Goal: Information Seeking & Learning: Learn about a topic

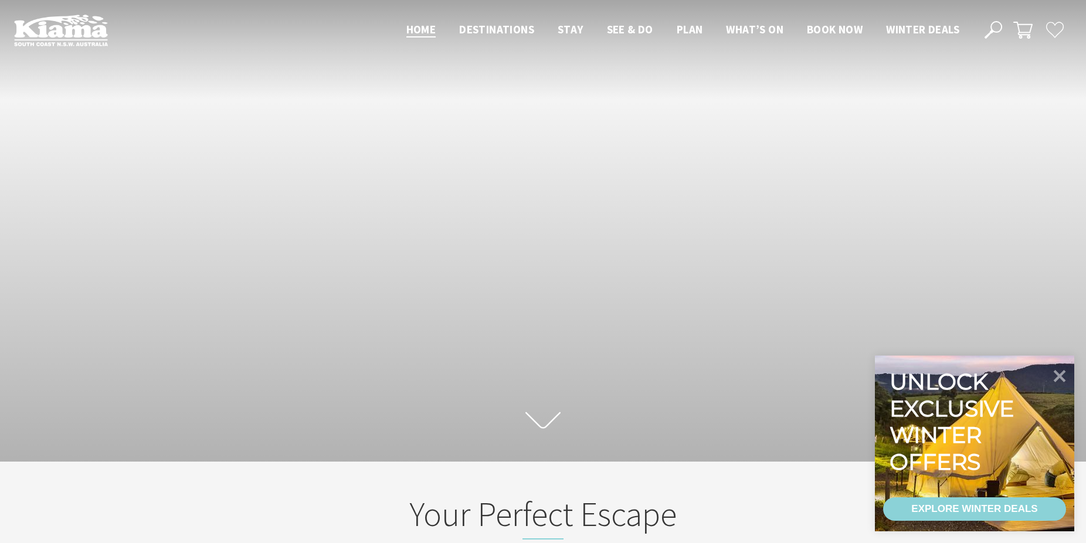
scroll to position [184, 1087]
click at [1056, 374] on icon at bounding box center [1060, 376] width 14 height 14
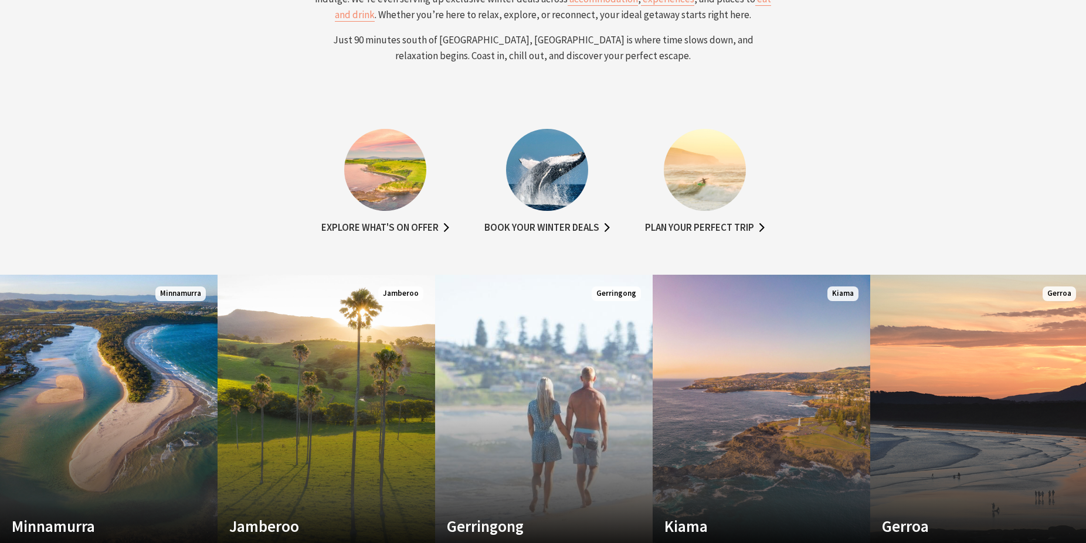
scroll to position [717, 0]
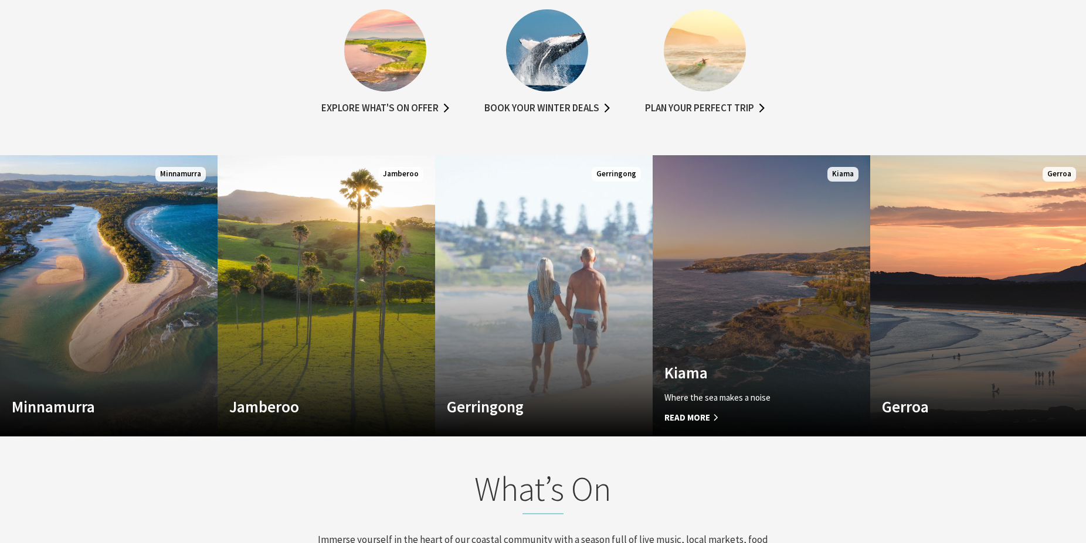
click at [699, 416] on span "Read More" at bounding box center [744, 418] width 161 height 14
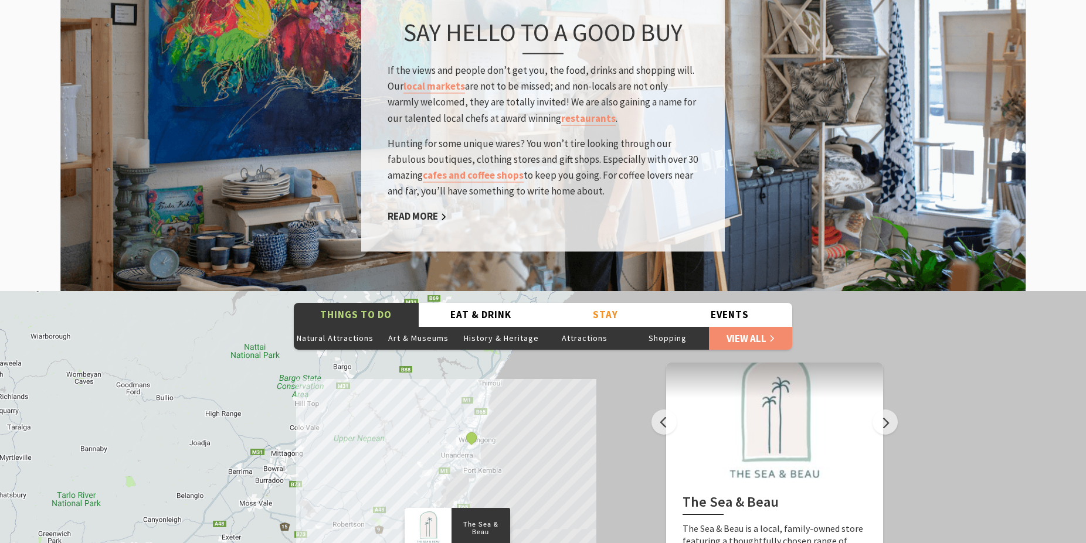
scroll to position [1913, 0]
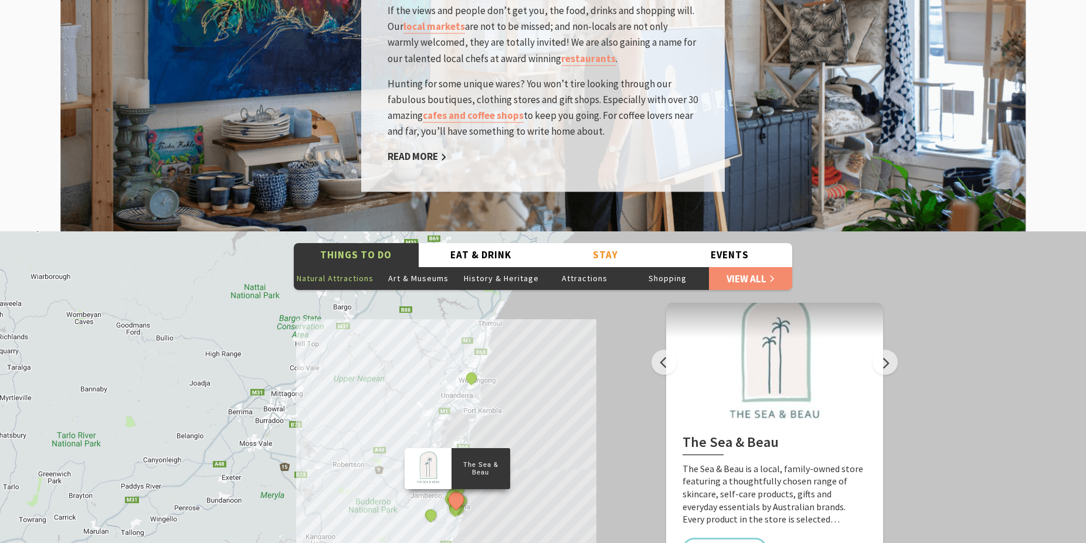
click at [335, 267] on button "Natural Attractions" at bounding box center [335, 278] width 83 height 23
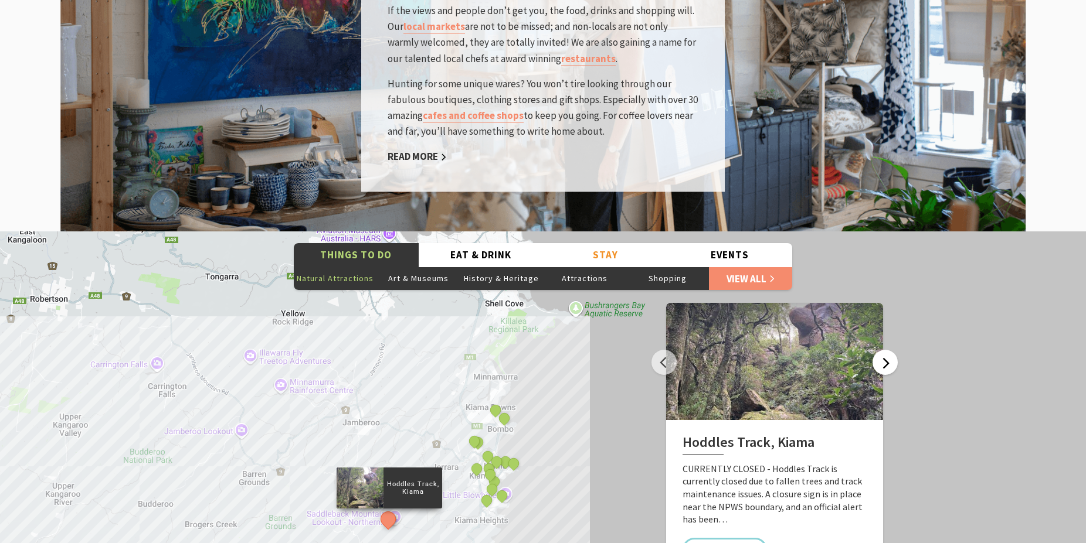
click at [886, 350] on button "Next" at bounding box center [884, 362] width 25 height 25
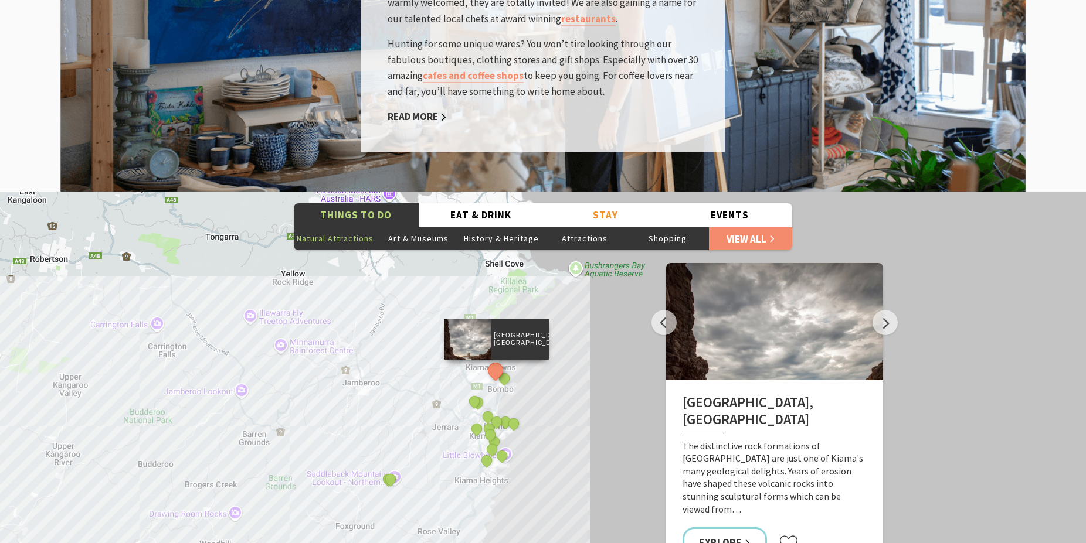
scroll to position [1973, 0]
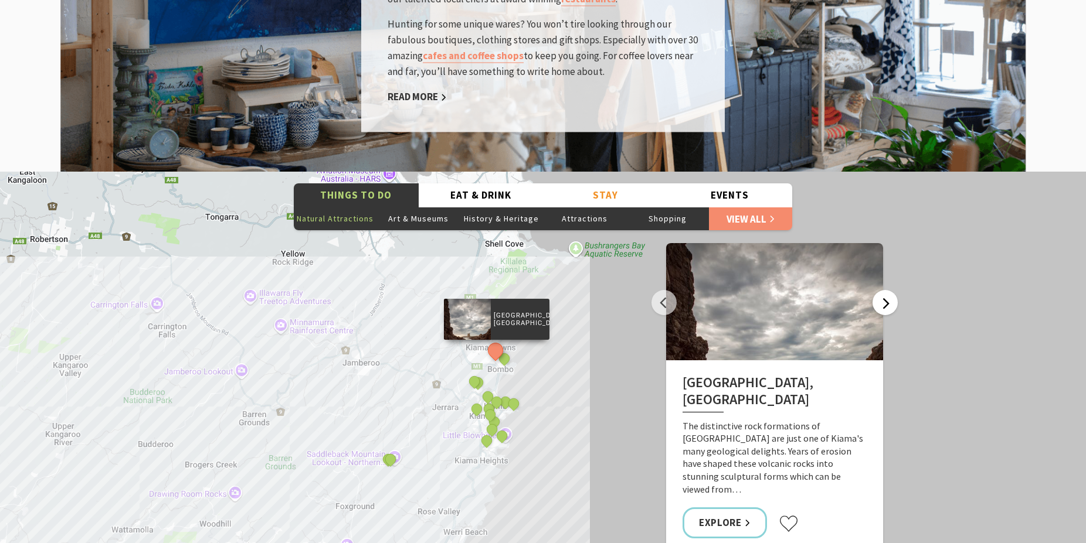
click at [877, 290] on button "Next" at bounding box center [884, 302] width 25 height 25
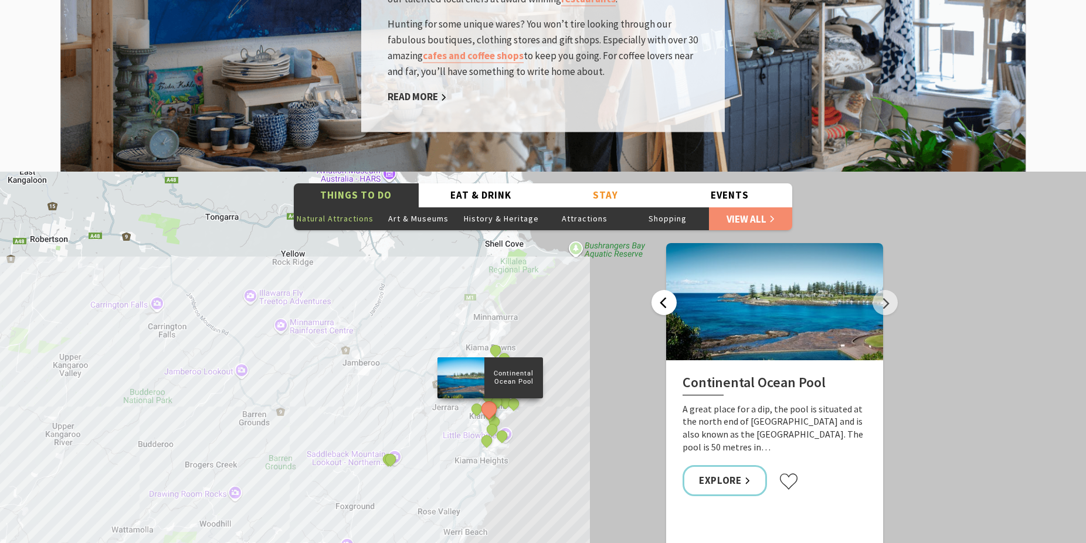
click at [657, 290] on button "Previous" at bounding box center [663, 302] width 25 height 25
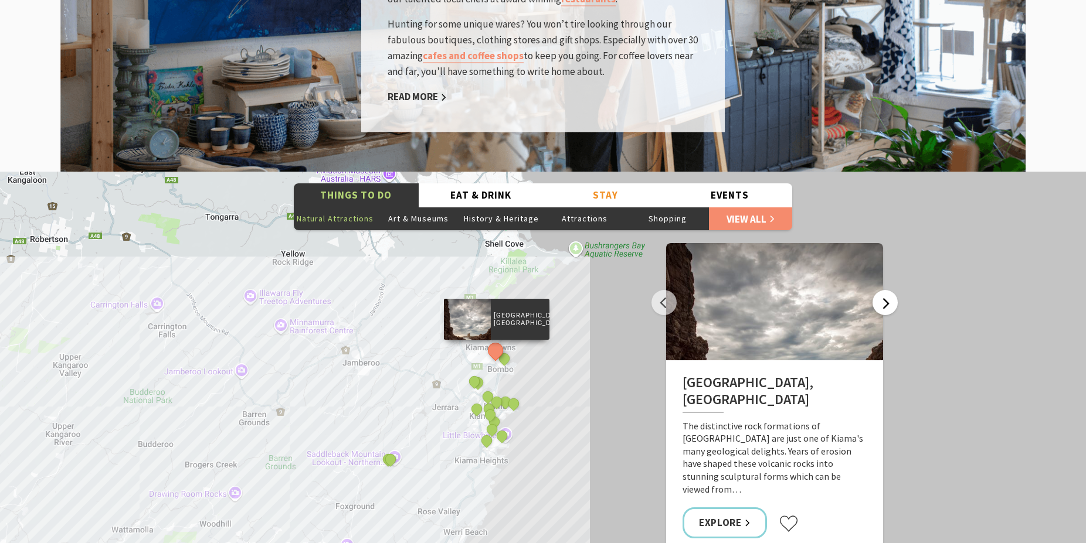
click at [882, 290] on button "Next" at bounding box center [884, 302] width 25 height 25
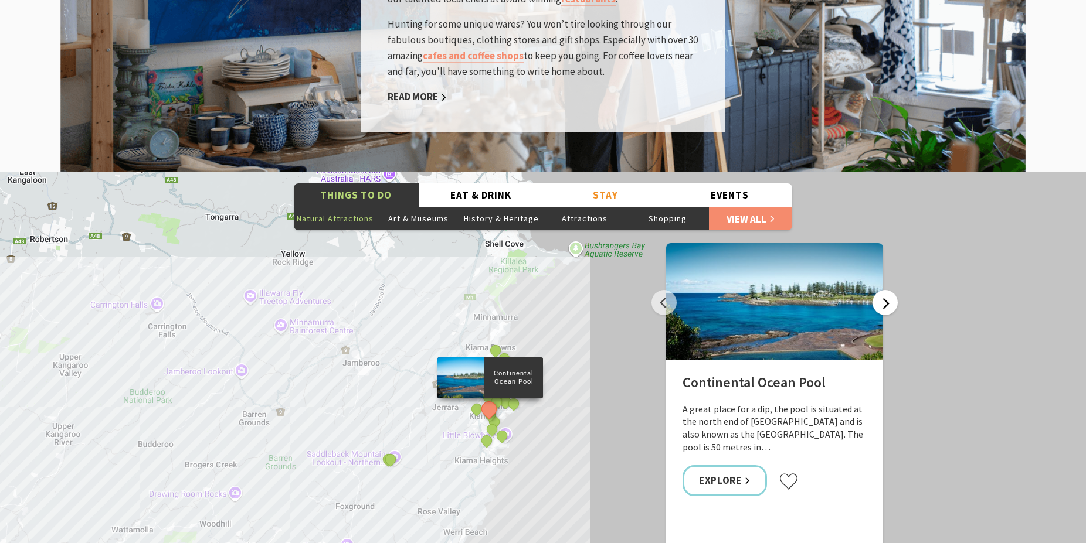
click at [882, 290] on button "Next" at bounding box center [884, 302] width 25 height 25
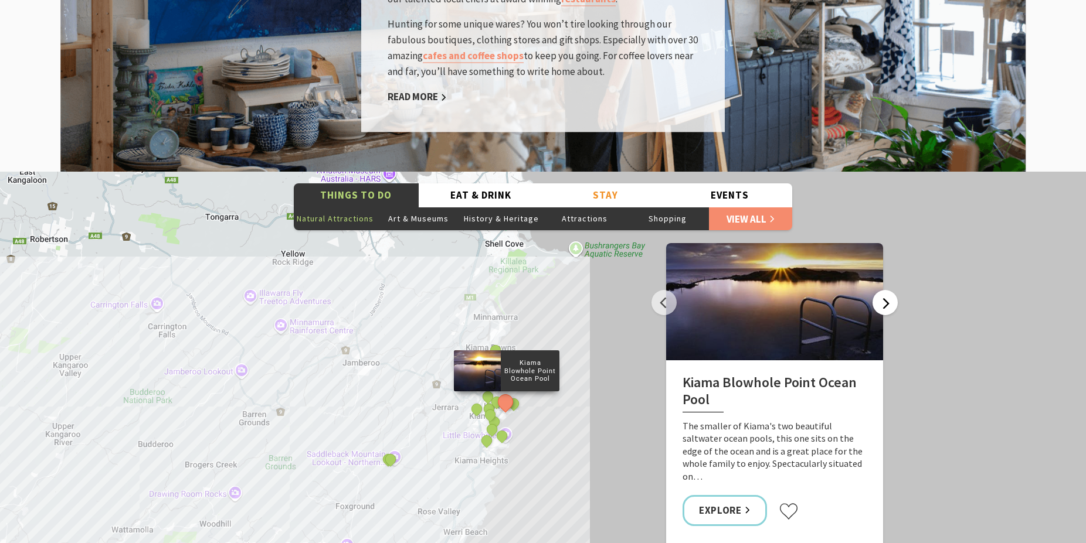
click at [889, 290] on button "Next" at bounding box center [884, 302] width 25 height 25
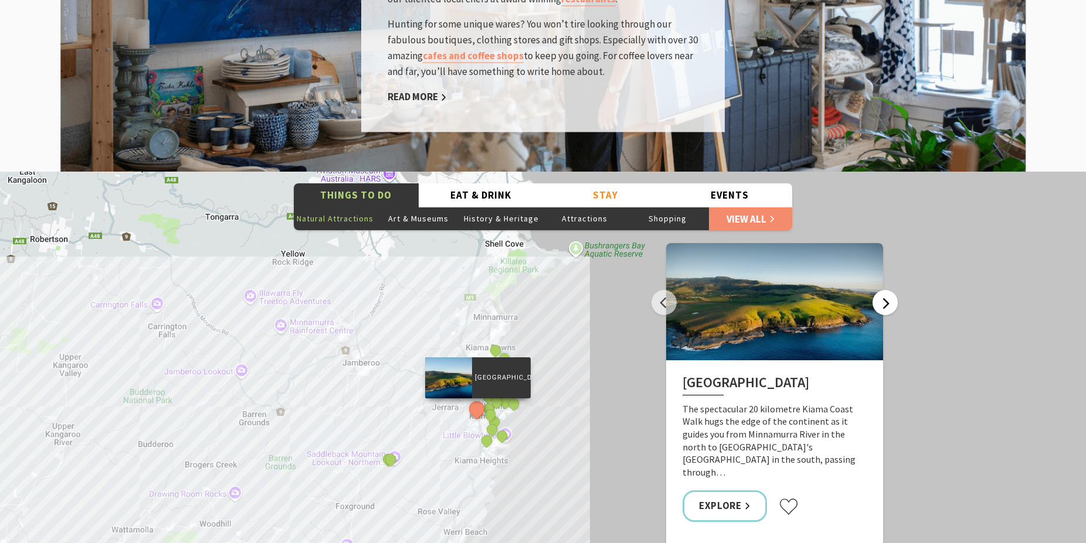
click at [885, 290] on button "Next" at bounding box center [884, 302] width 25 height 25
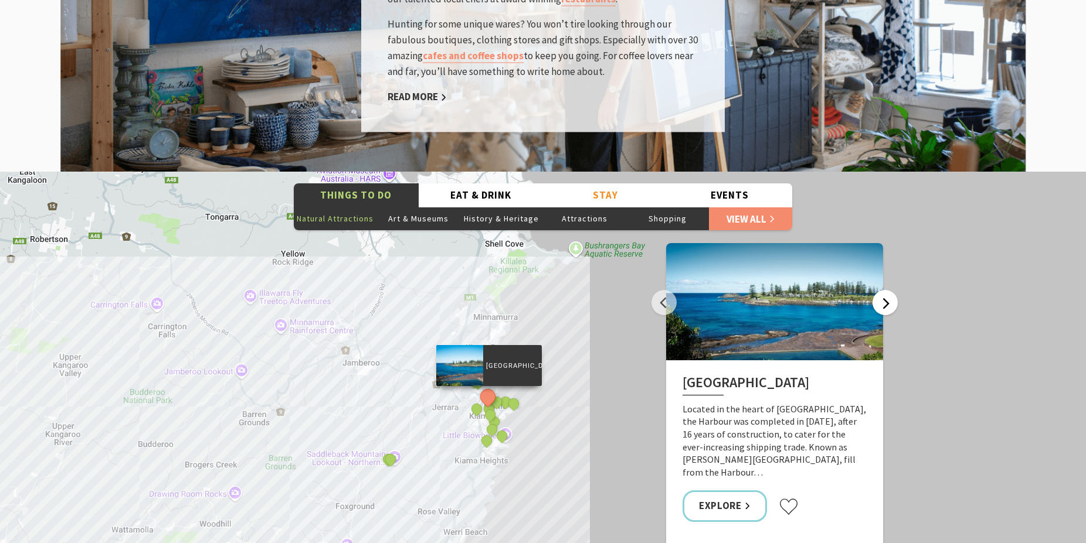
click at [885, 290] on button "Next" at bounding box center [884, 302] width 25 height 25
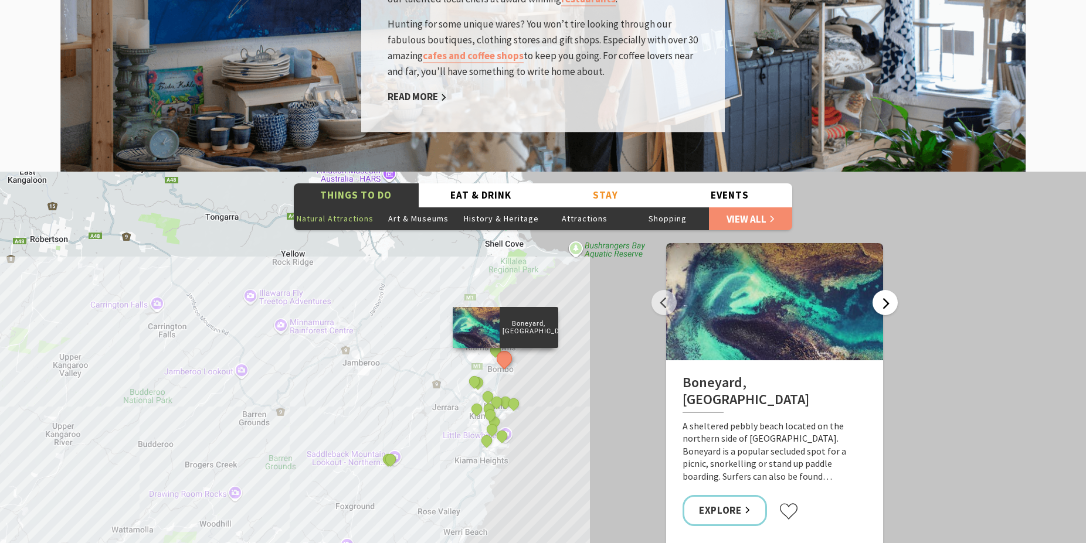
click at [885, 290] on button "Next" at bounding box center [884, 302] width 25 height 25
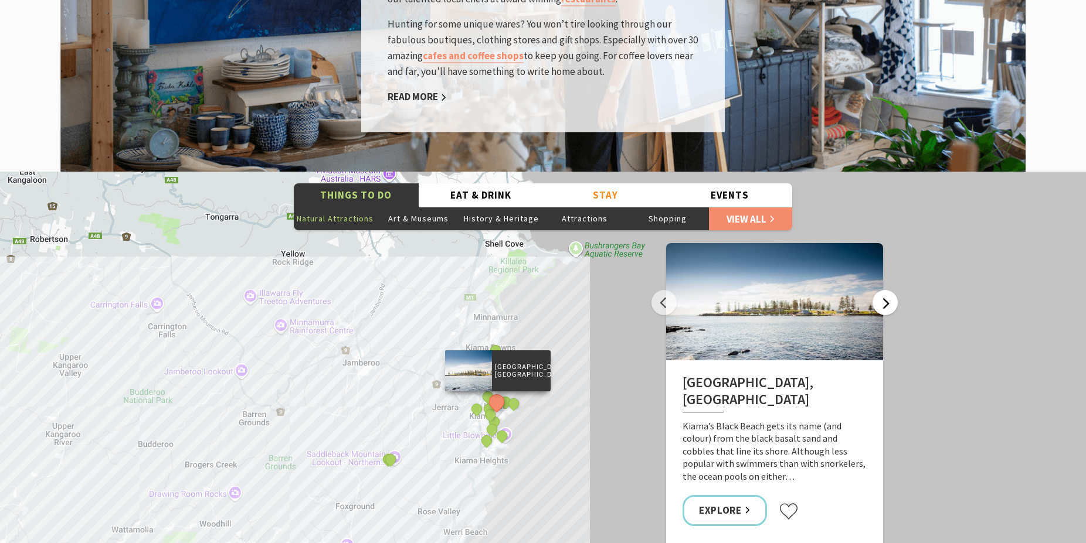
click at [886, 290] on button "Next" at bounding box center [884, 302] width 25 height 25
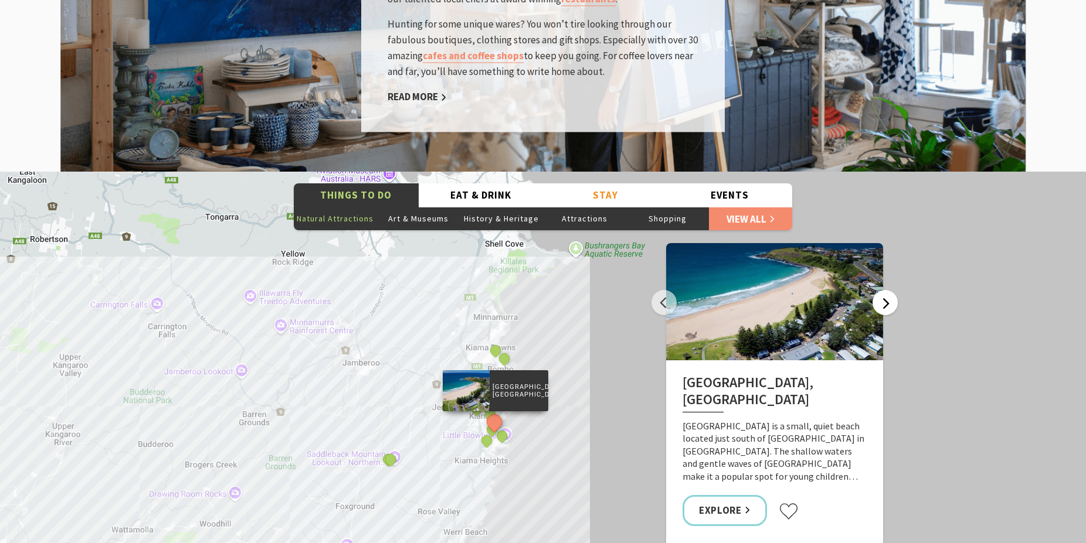
click at [886, 290] on button "Next" at bounding box center [884, 302] width 25 height 25
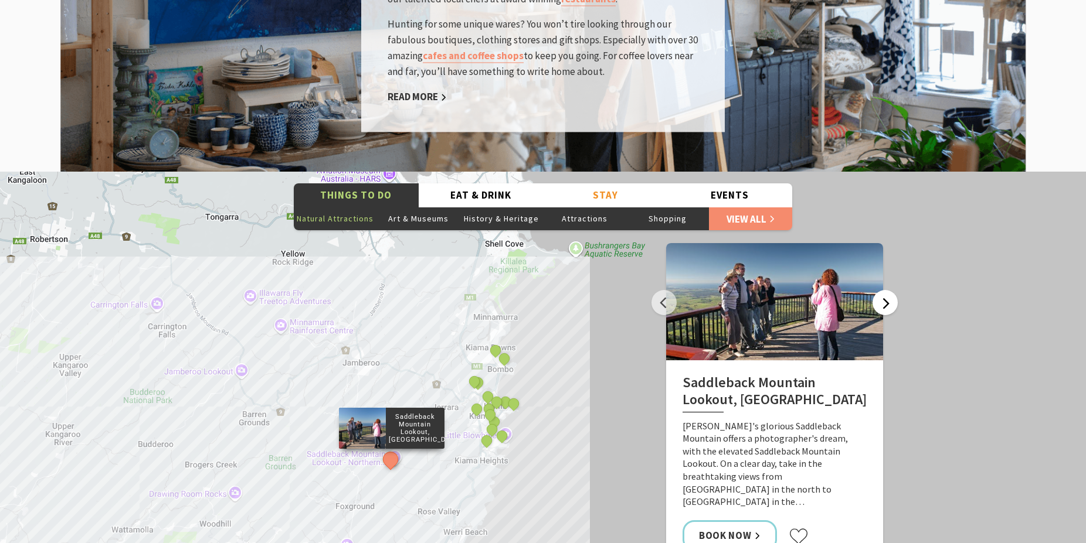
click at [886, 290] on button "Next" at bounding box center [884, 302] width 25 height 25
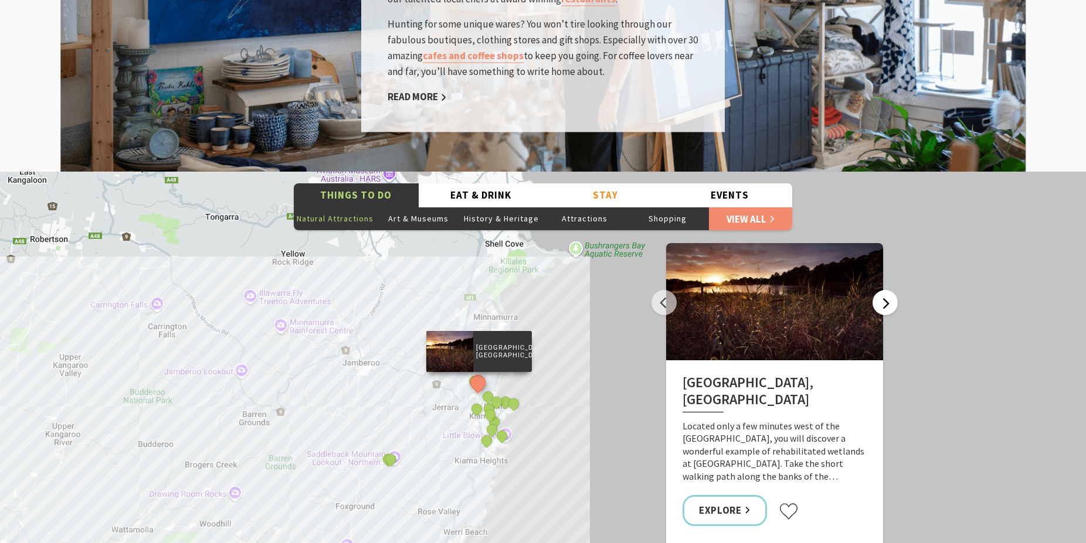
click at [886, 290] on button "Next" at bounding box center [884, 302] width 25 height 25
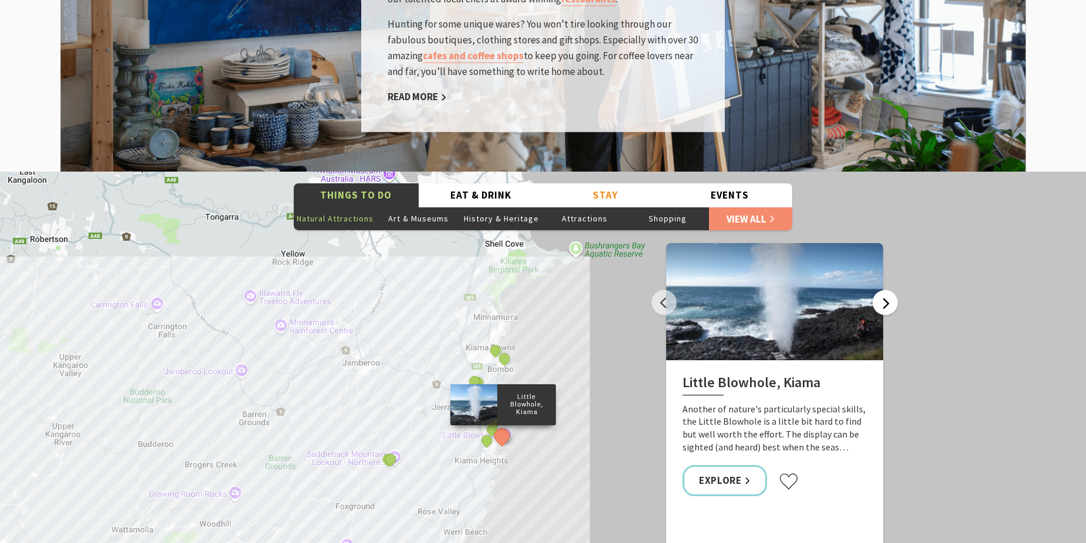
click at [886, 290] on button "Next" at bounding box center [884, 302] width 25 height 25
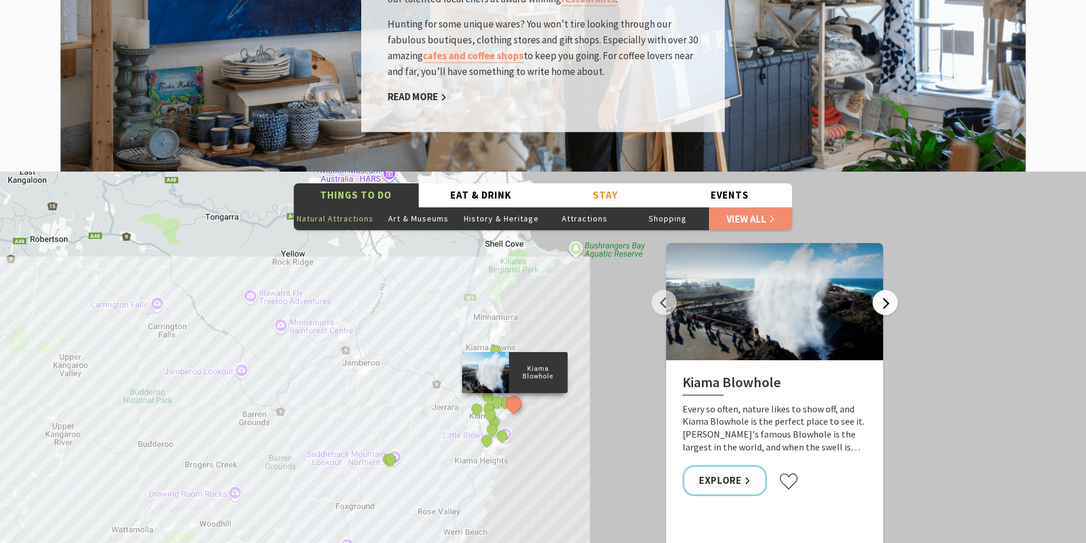
click at [886, 290] on button "Next" at bounding box center [884, 302] width 25 height 25
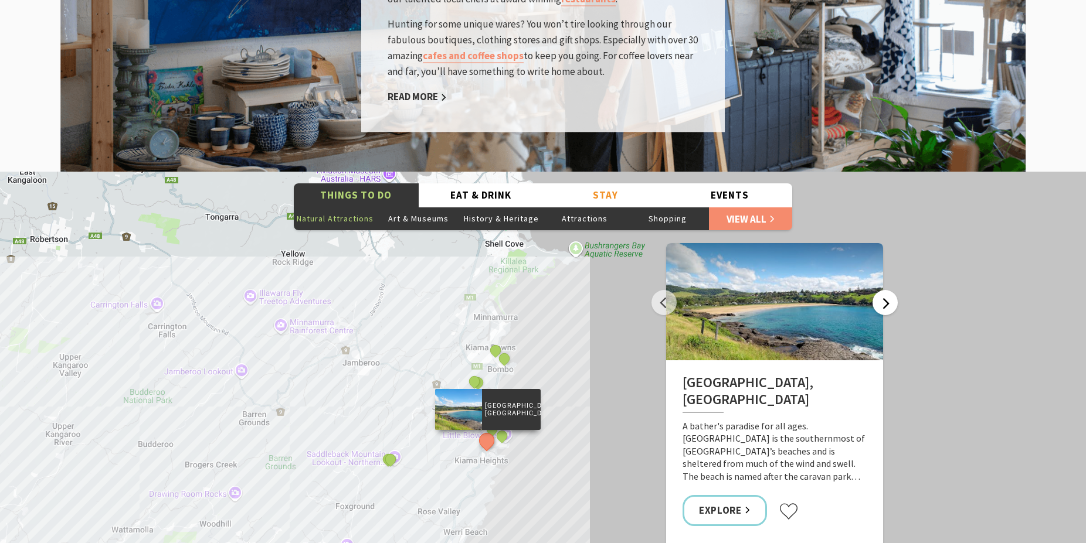
click at [886, 290] on button "Next" at bounding box center [884, 302] width 25 height 25
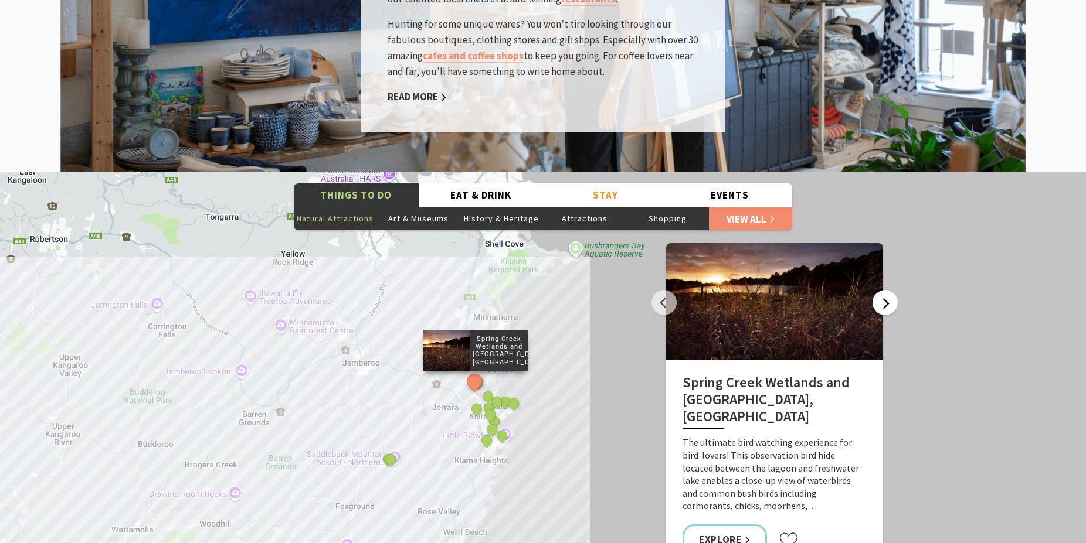
click at [886, 290] on button "Next" at bounding box center [884, 302] width 25 height 25
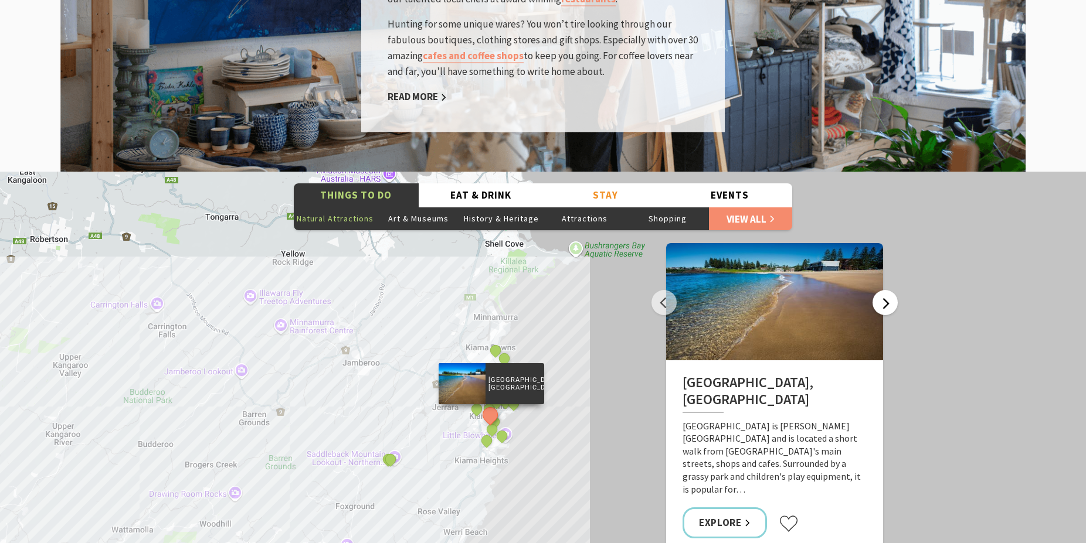
click at [886, 290] on button "Next" at bounding box center [884, 302] width 25 height 25
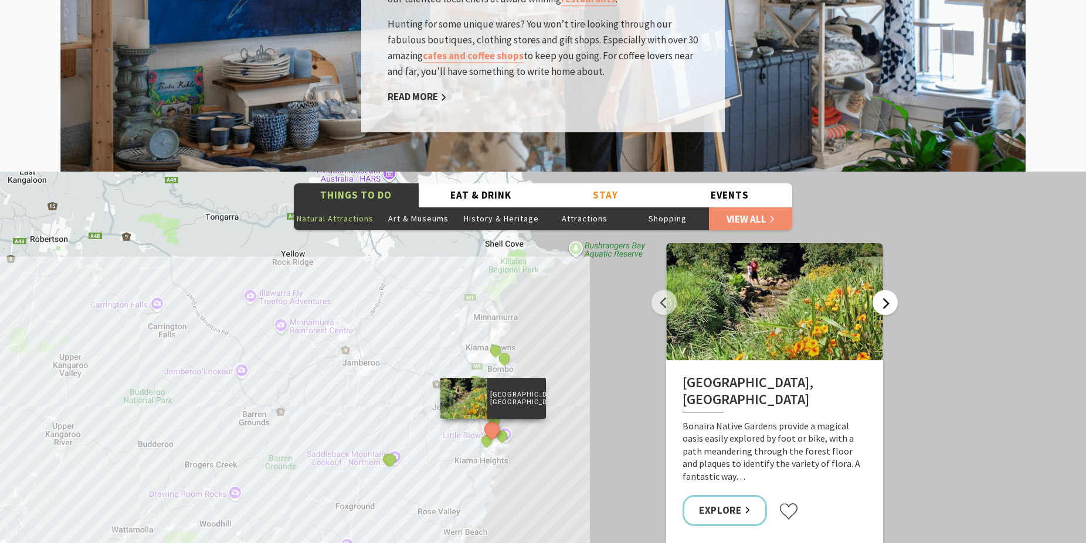
click at [886, 290] on button "Next" at bounding box center [884, 302] width 25 height 25
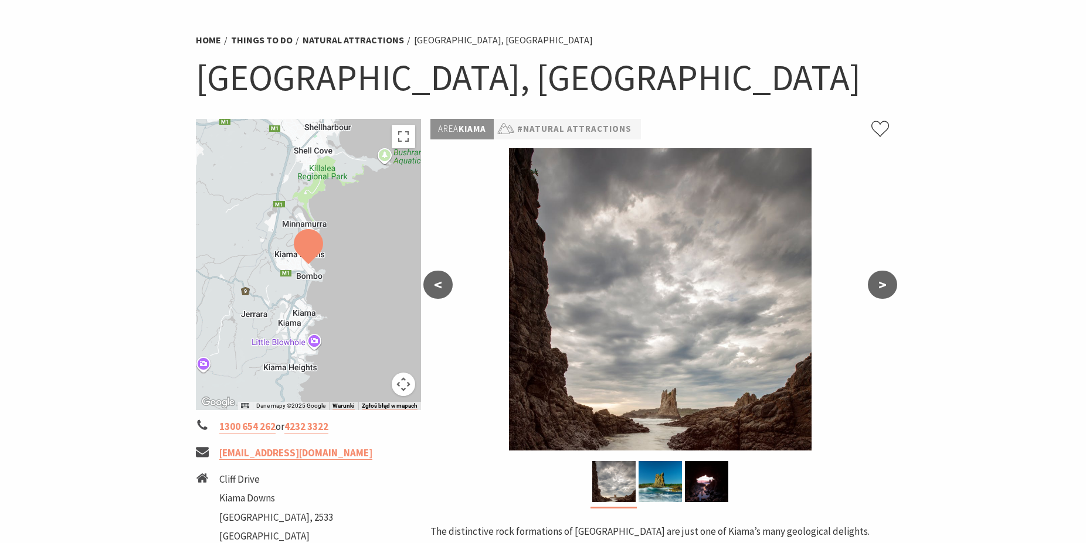
scroll to position [120, 0]
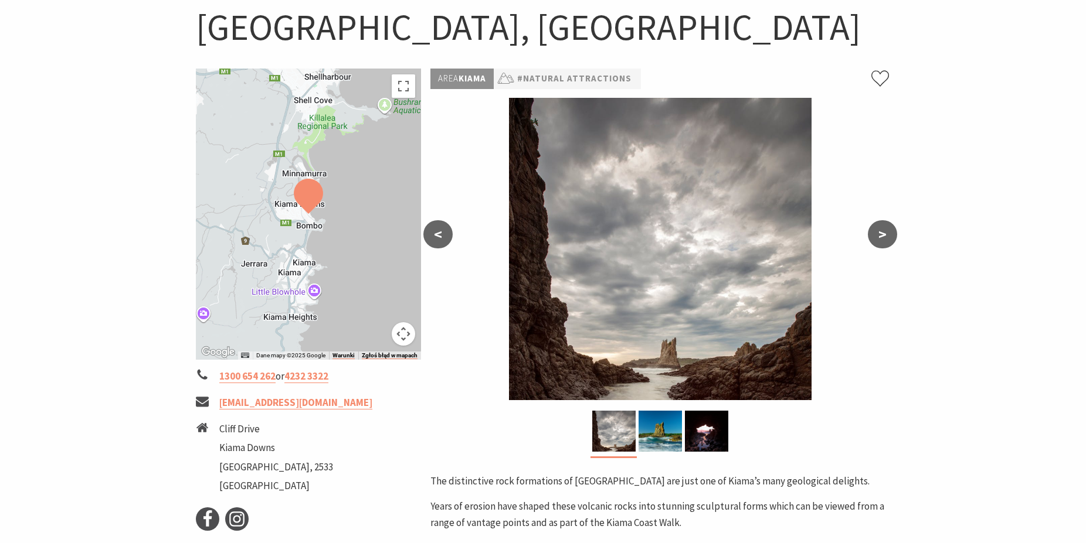
click at [879, 233] on button ">" at bounding box center [882, 234] width 29 height 28
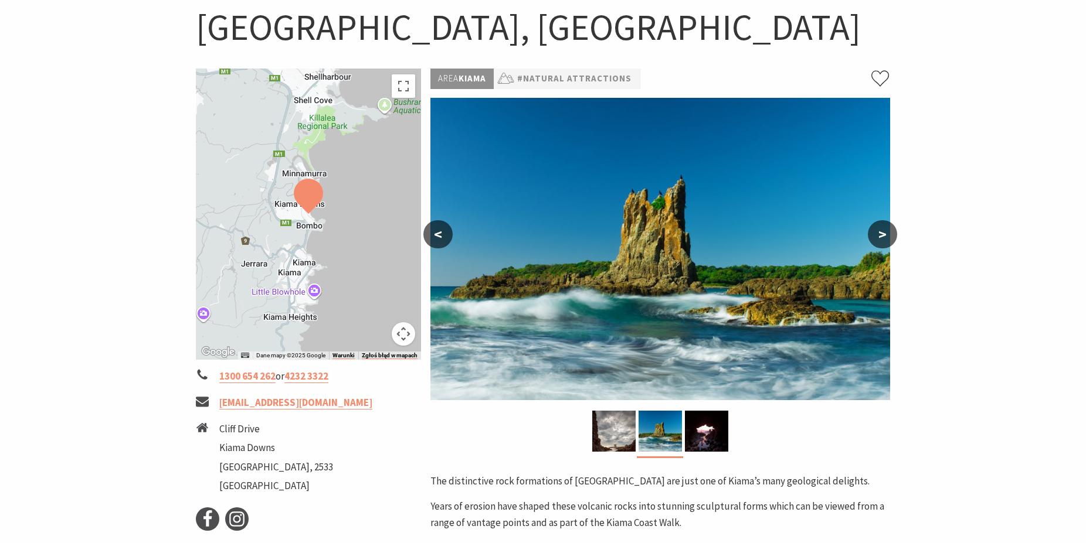
click at [879, 233] on button ">" at bounding box center [882, 234] width 29 height 28
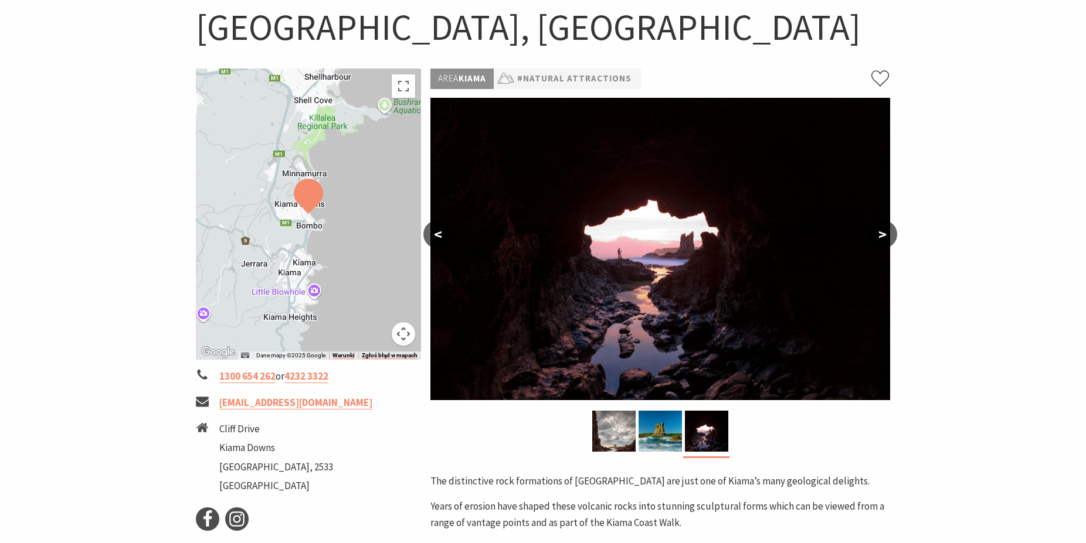
click at [879, 233] on button ">" at bounding box center [882, 234] width 29 height 28
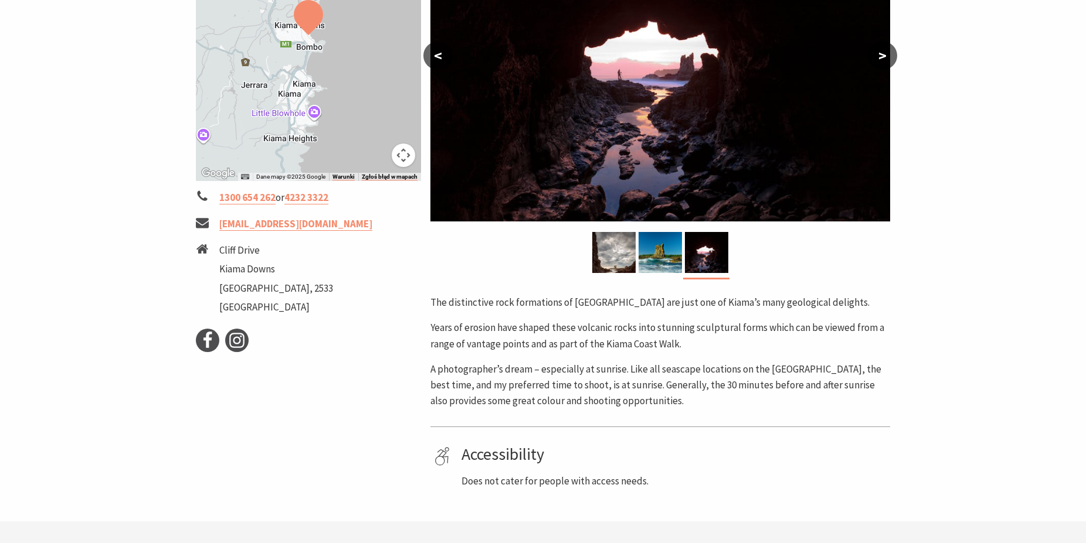
scroll to position [359, 0]
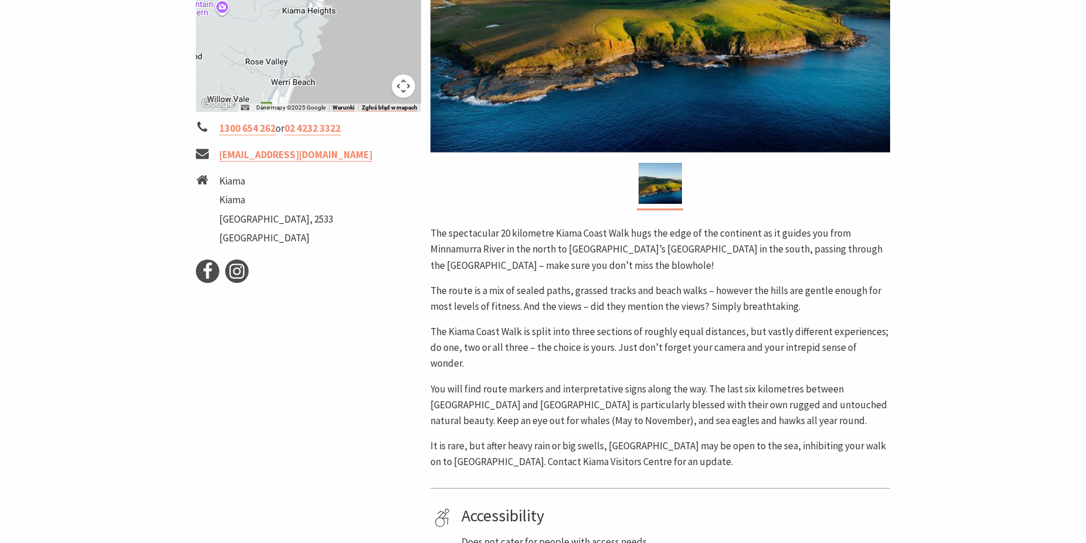
scroll to position [478, 0]
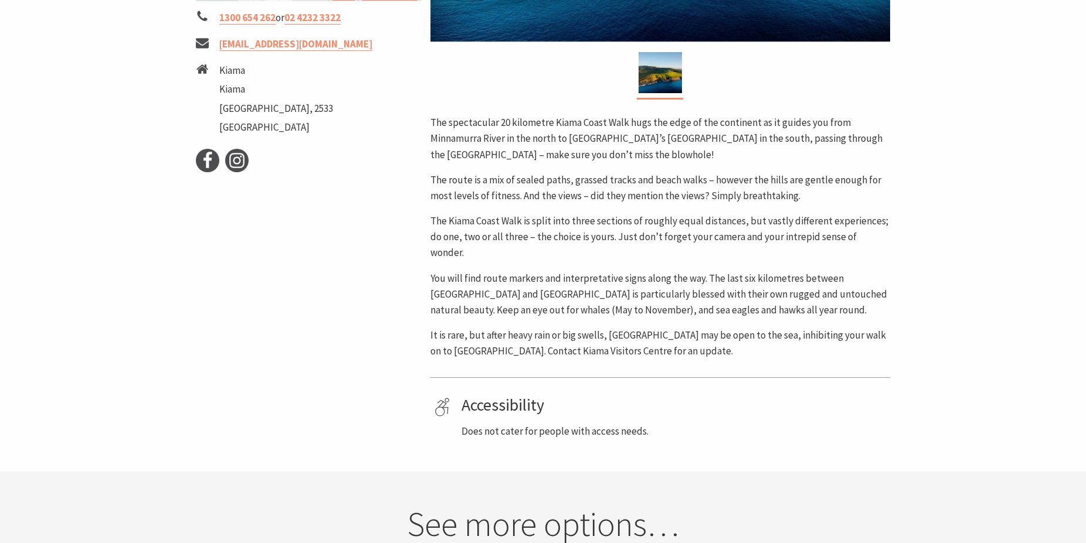
click at [48, 85] on section "Home Things To Do Natural Attractions Kiama Coast Walk Kiama Coast Walk ← Przes…" at bounding box center [543, 28] width 1086 height 887
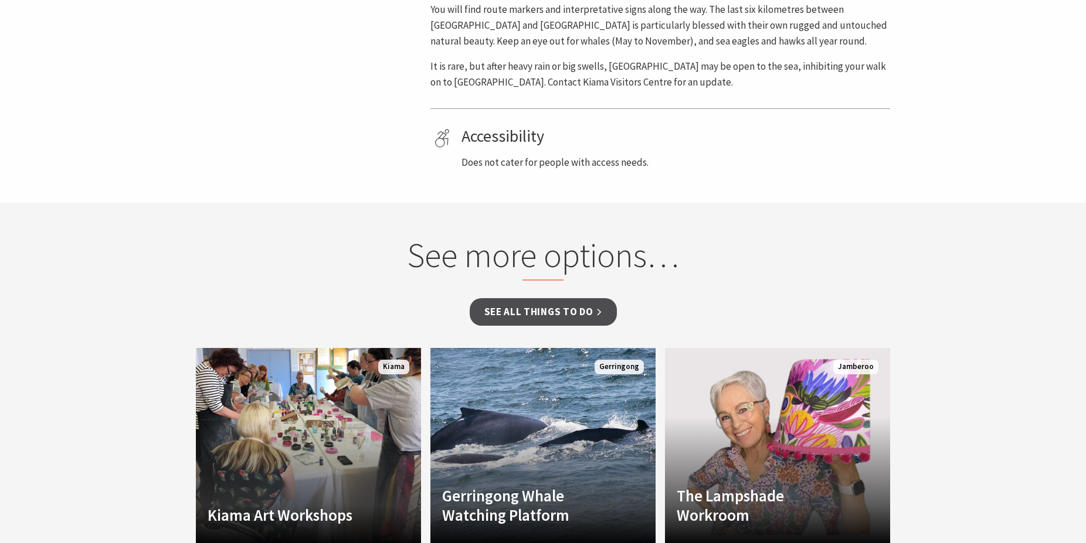
scroll to position [777, 0]
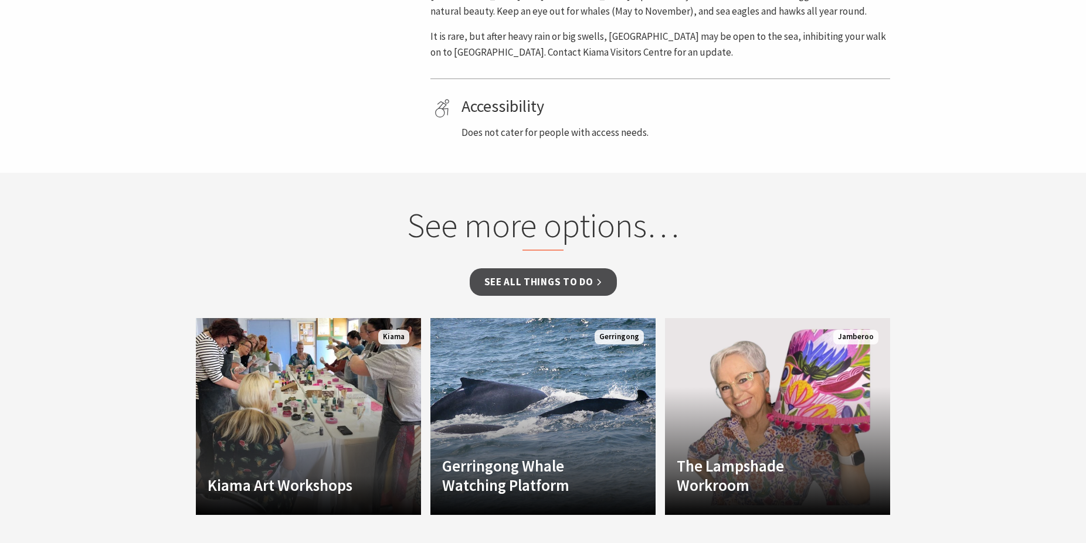
click at [42, 290] on section "See more options… See all Things To Do Another Image Used Kiama Art Workshops K…" at bounding box center [543, 362] width 1086 height 379
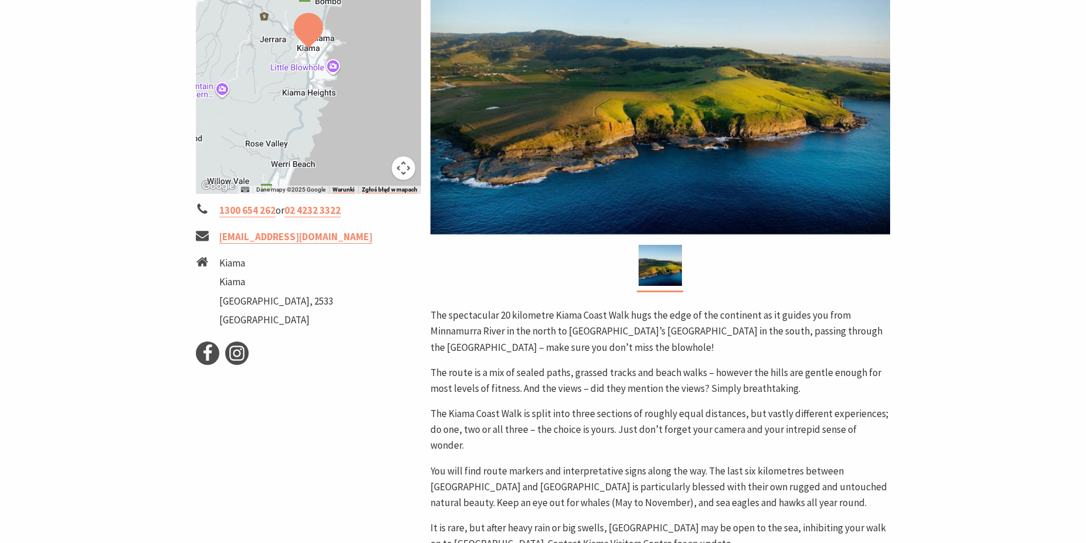
scroll to position [419, 0]
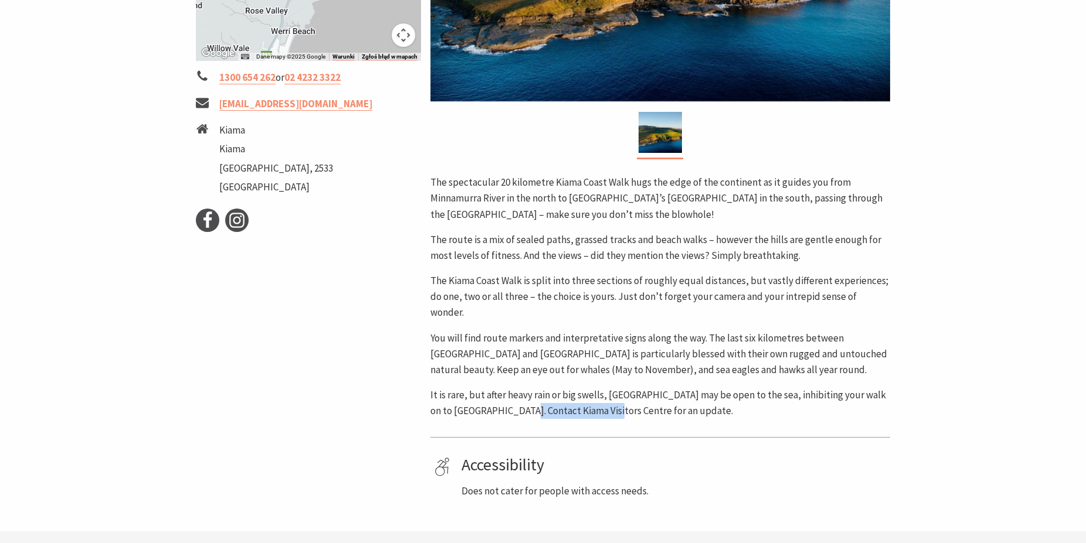
drag, startPoint x: 519, startPoint y: 395, endPoint x: 607, endPoint y: 393, distance: 88.5
click at [607, 393] on p "It is rare, but after heavy rain or big swells, Werri Lagoon may be open to the…" at bounding box center [660, 403] width 460 height 32
copy p "Kiama Visitors Centre"
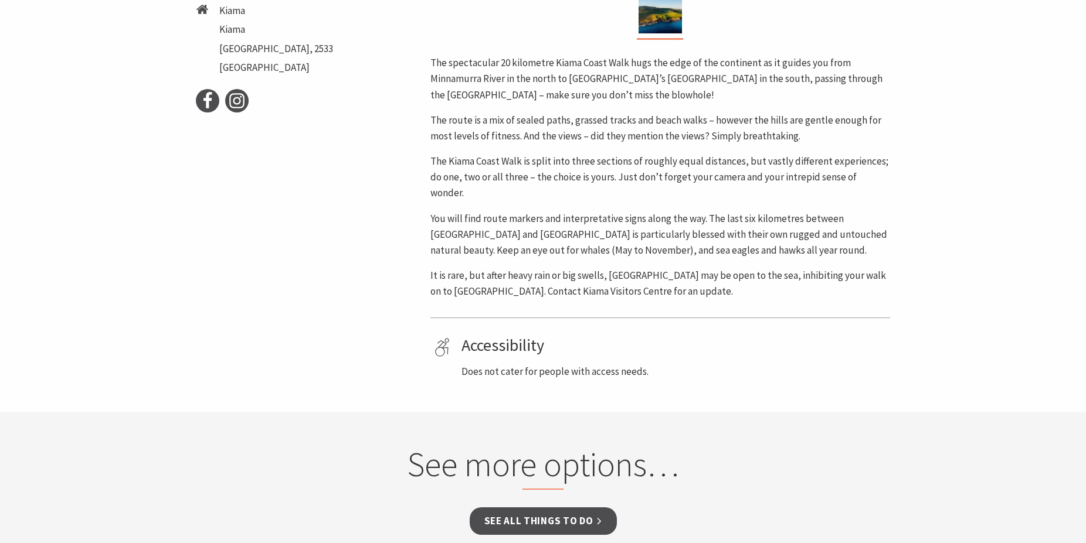
click at [812, 191] on div "The spectacular 20 kilometre Kiama Coast Walk hugs the edge of the continent as…" at bounding box center [660, 177] width 460 height 244
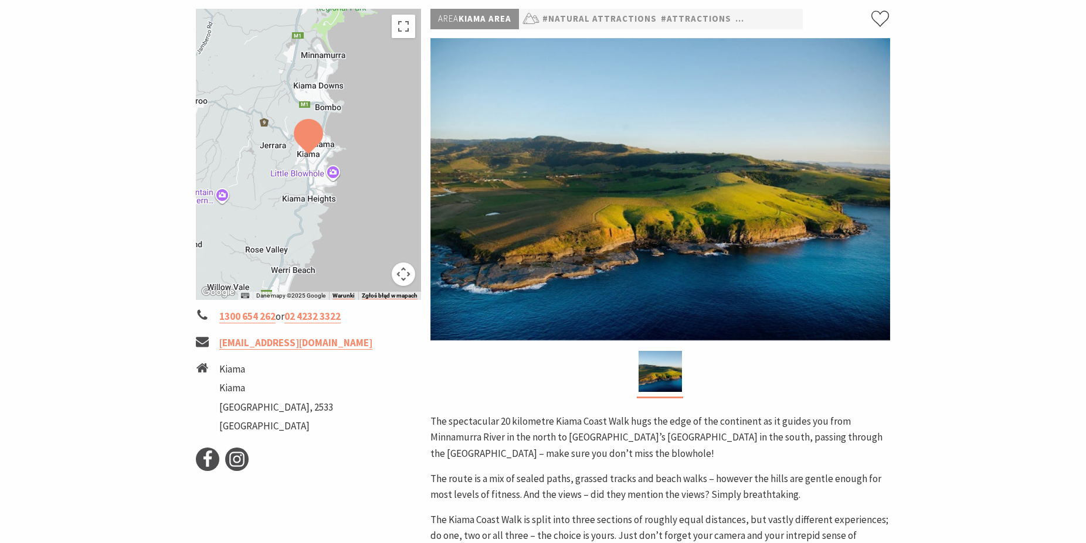
scroll to position [0, 0]
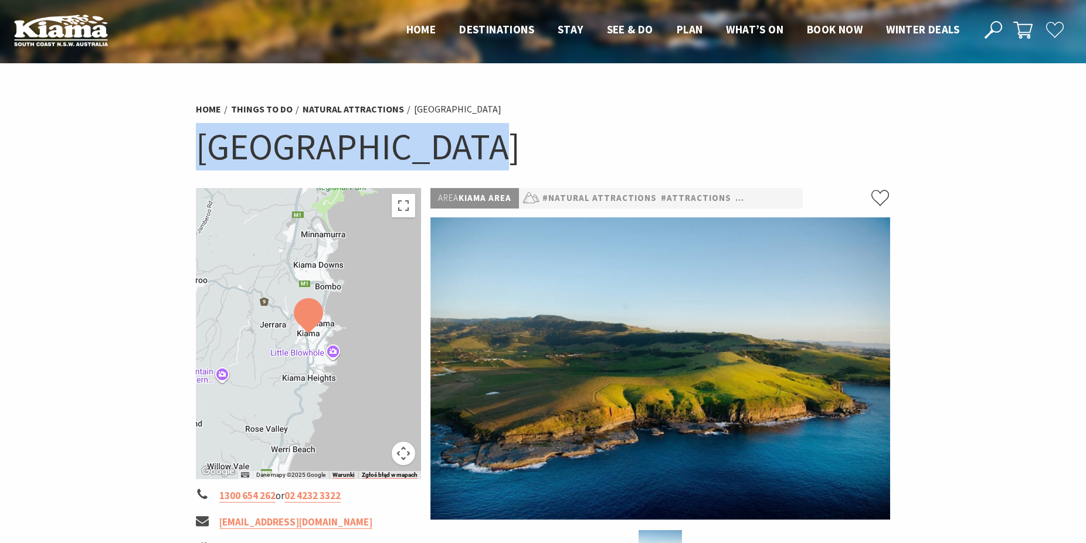
drag, startPoint x: 199, startPoint y: 152, endPoint x: 468, endPoint y: 131, distance: 269.8
click at [468, 131] on h1 "Kiama Coast Walk" at bounding box center [543, 146] width 694 height 47
copy h1 "Kiama Coast Walk"
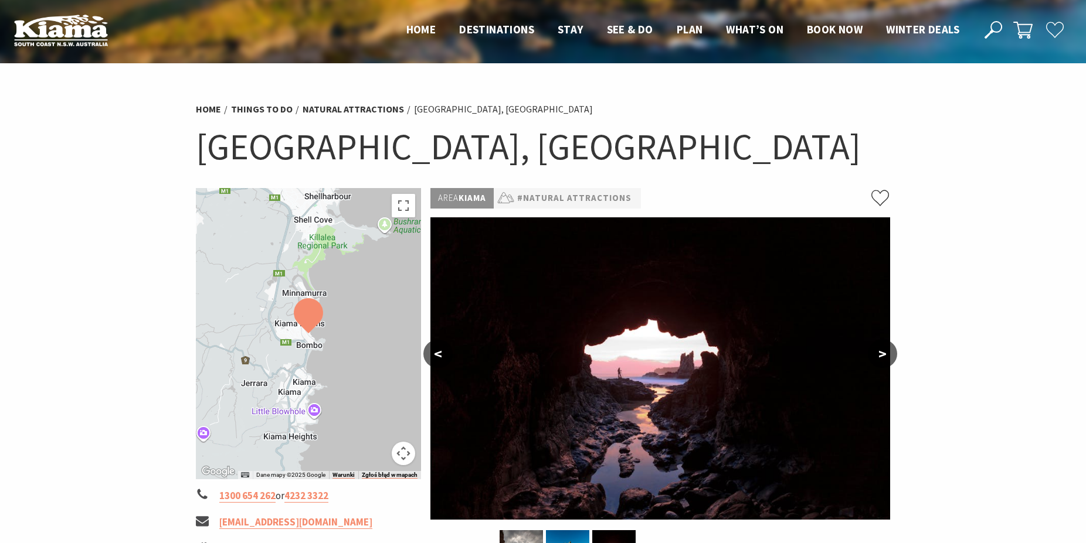
click at [886, 351] on button ">" at bounding box center [882, 354] width 29 height 28
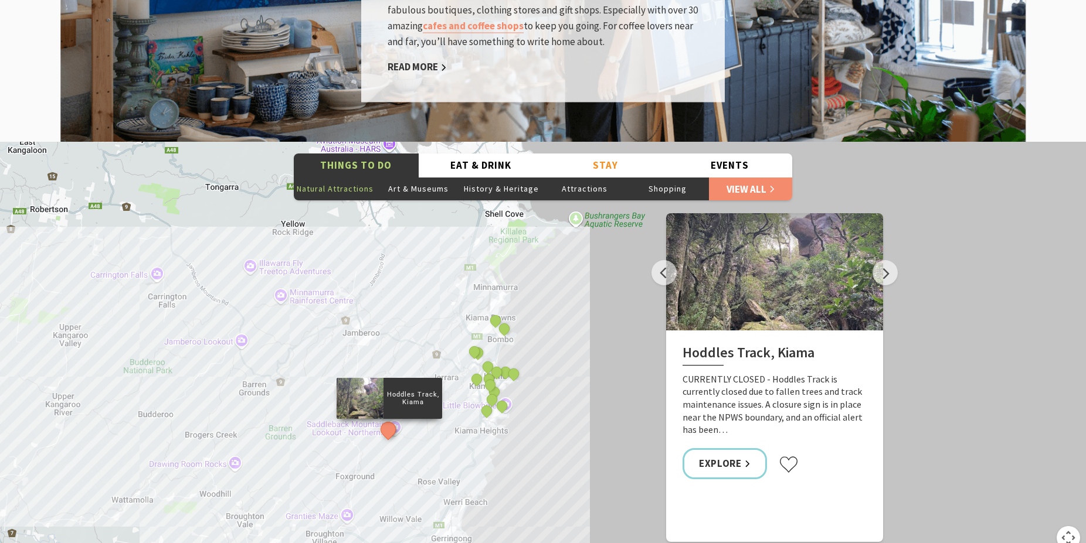
scroll to position [2033, 0]
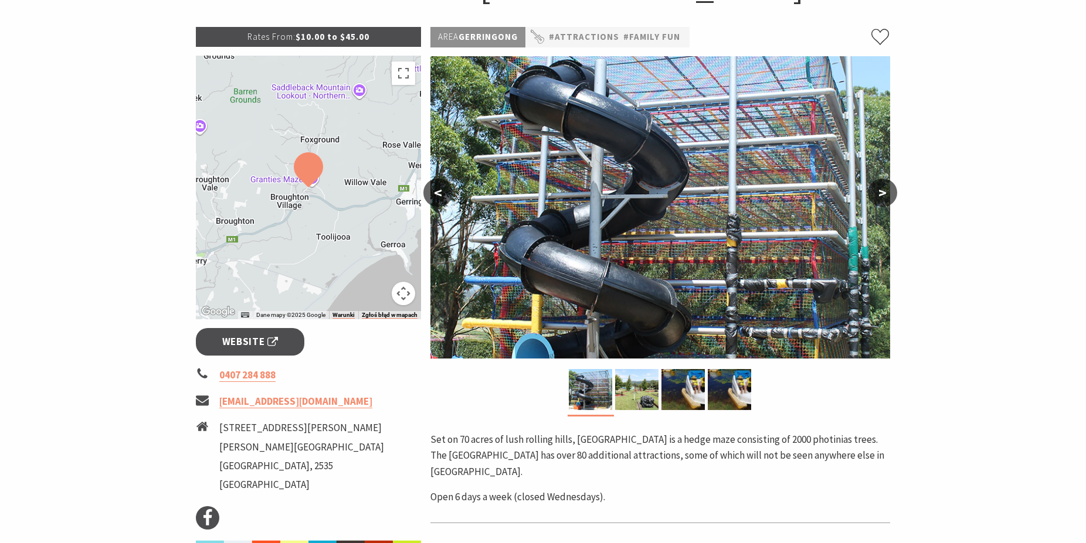
scroll to position [179, 0]
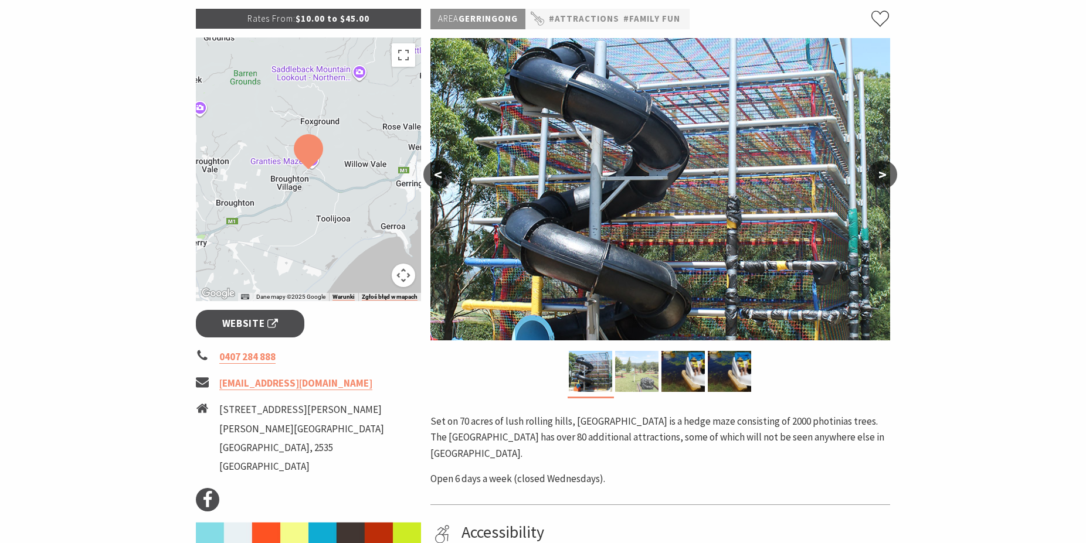
click at [642, 386] on img at bounding box center [636, 371] width 43 height 41
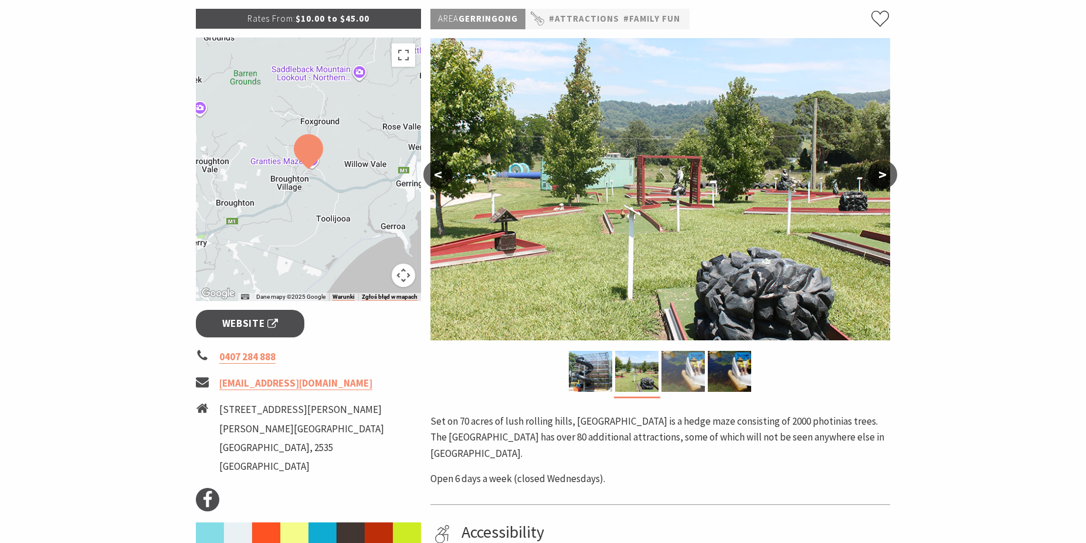
click at [682, 360] on img at bounding box center [682, 371] width 43 height 41
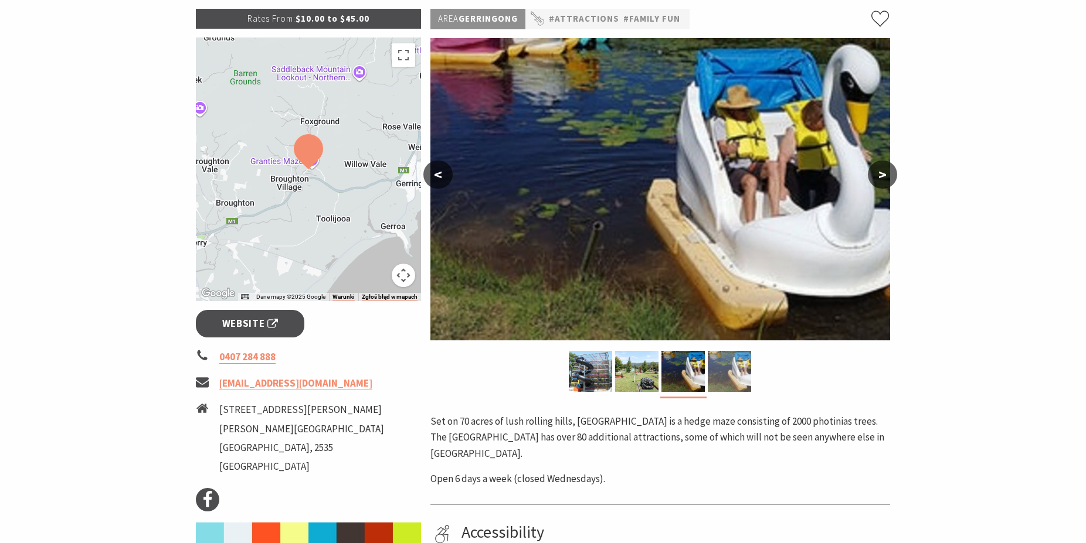
click at [728, 363] on img at bounding box center [728, 371] width 43 height 41
click at [586, 368] on img at bounding box center [590, 371] width 43 height 41
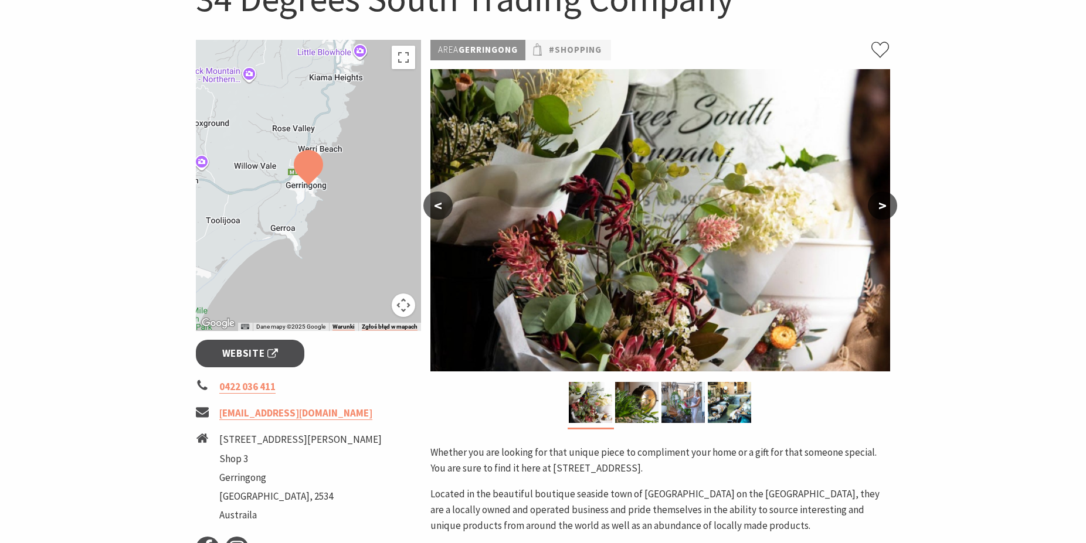
scroll to position [179, 0]
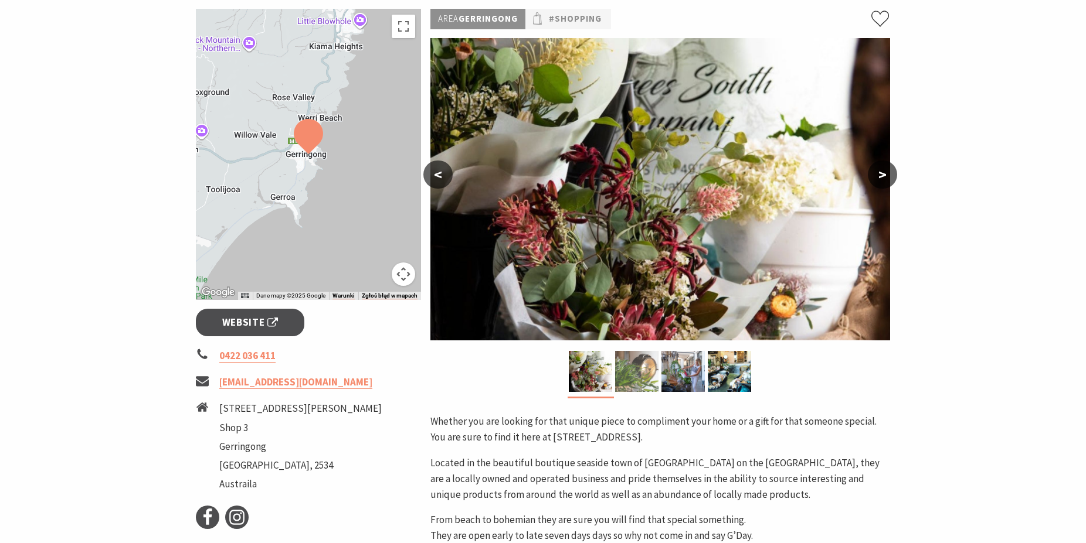
click at [645, 368] on img at bounding box center [636, 371] width 43 height 41
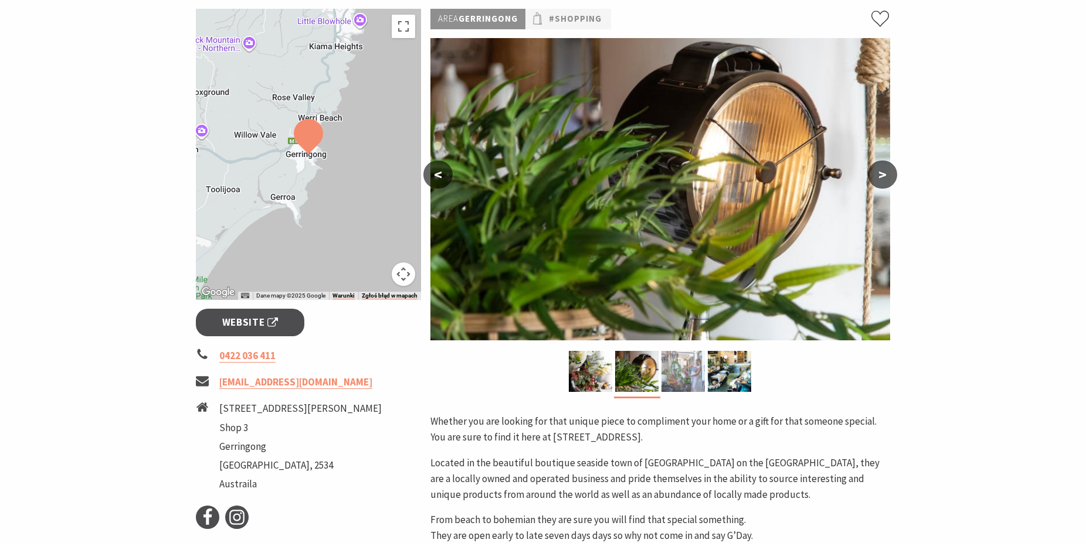
click at [674, 376] on img at bounding box center [682, 371] width 43 height 41
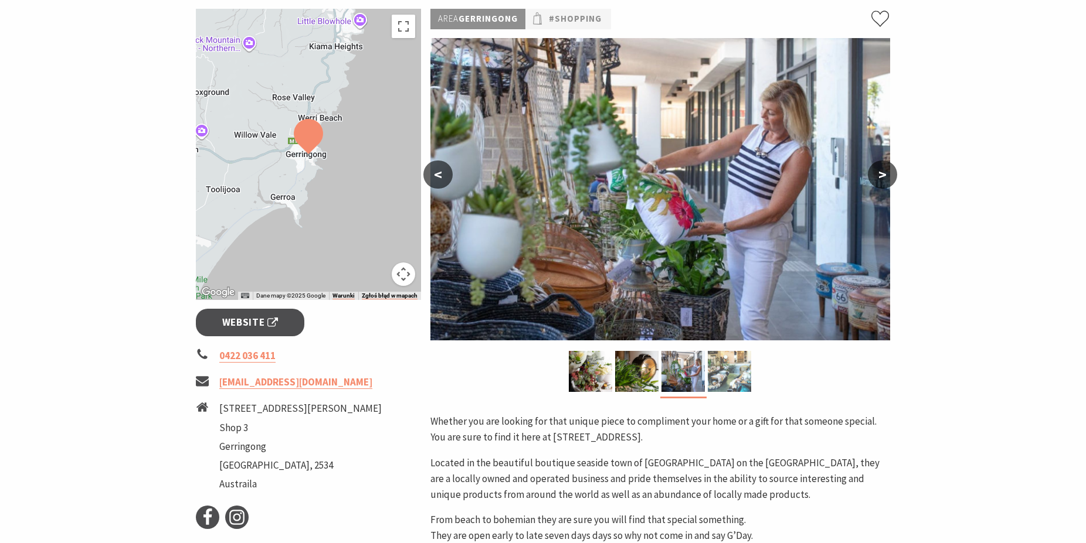
click at [720, 373] on img at bounding box center [728, 371] width 43 height 41
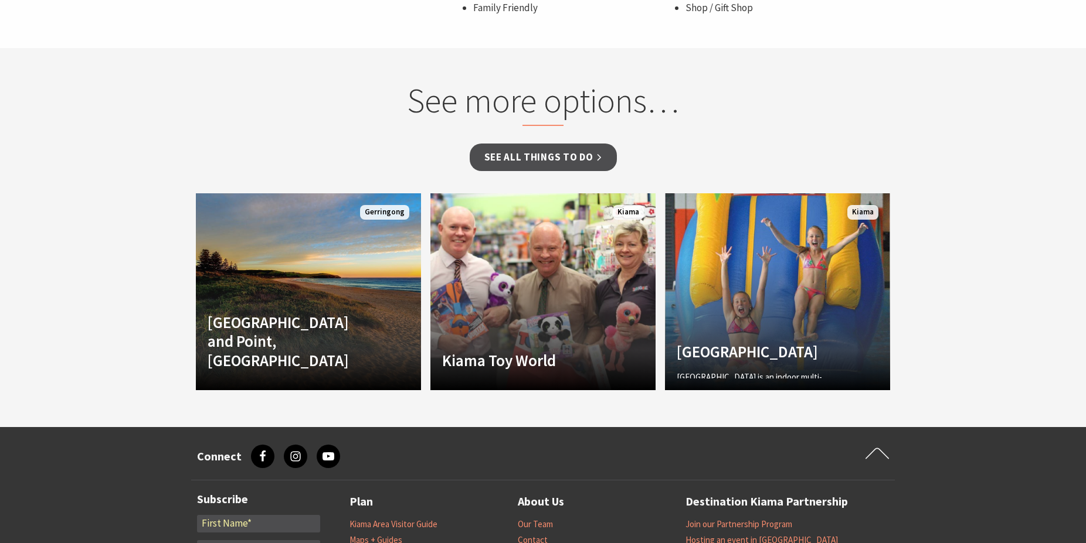
scroll to position [897, 0]
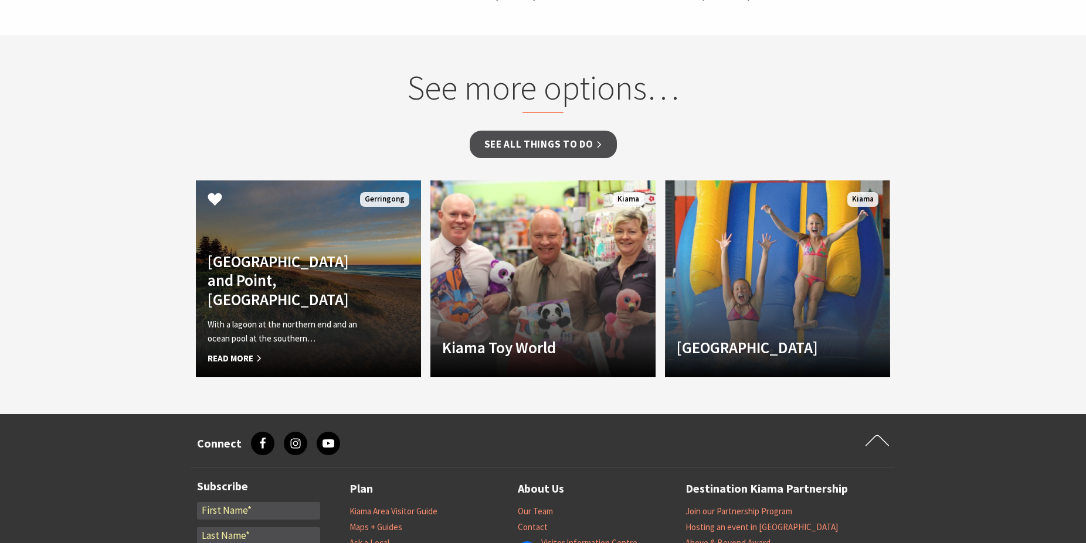
click at [287, 283] on h4 "Werri Beach and Point, Gerringong" at bounding box center [291, 280] width 168 height 57
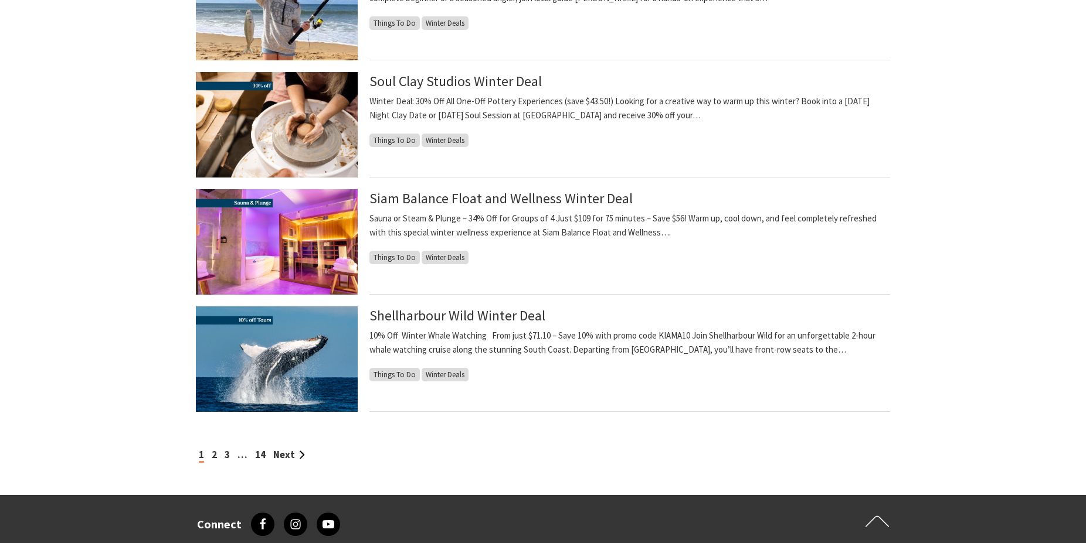
scroll to position [1136, 0]
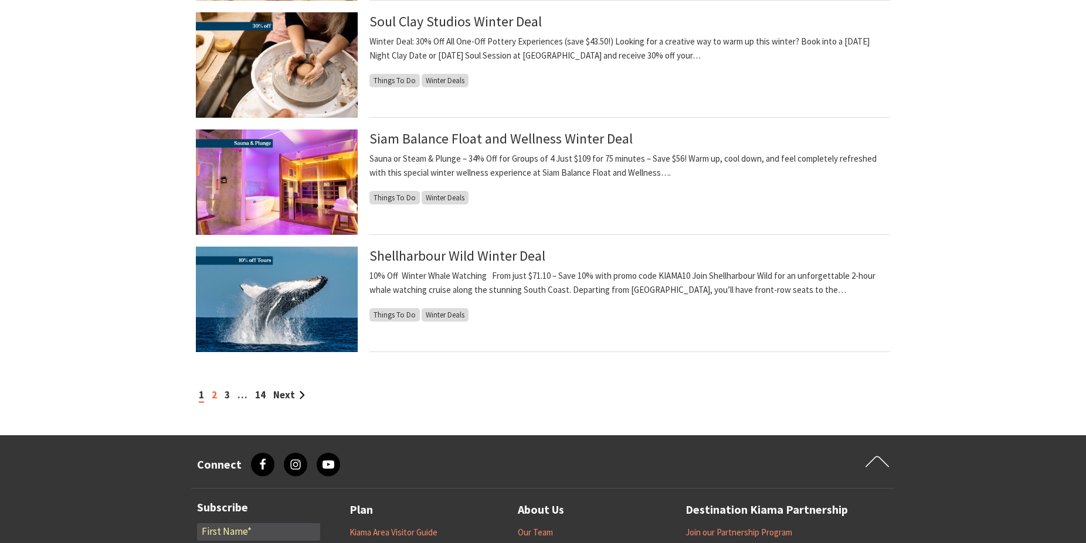
click at [213, 395] on link "2" at bounding box center [214, 395] width 5 height 13
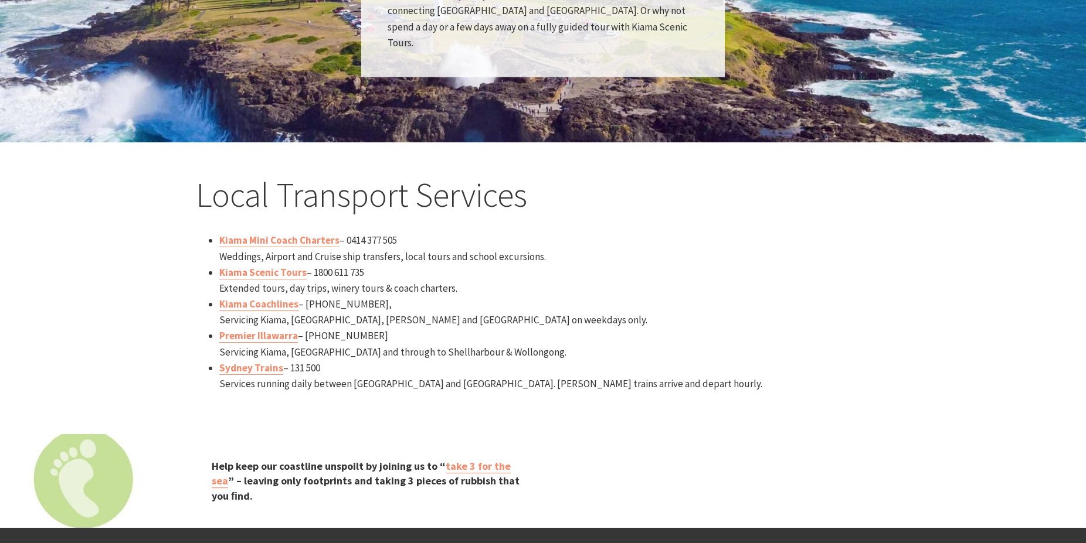
scroll to position [1256, 0]
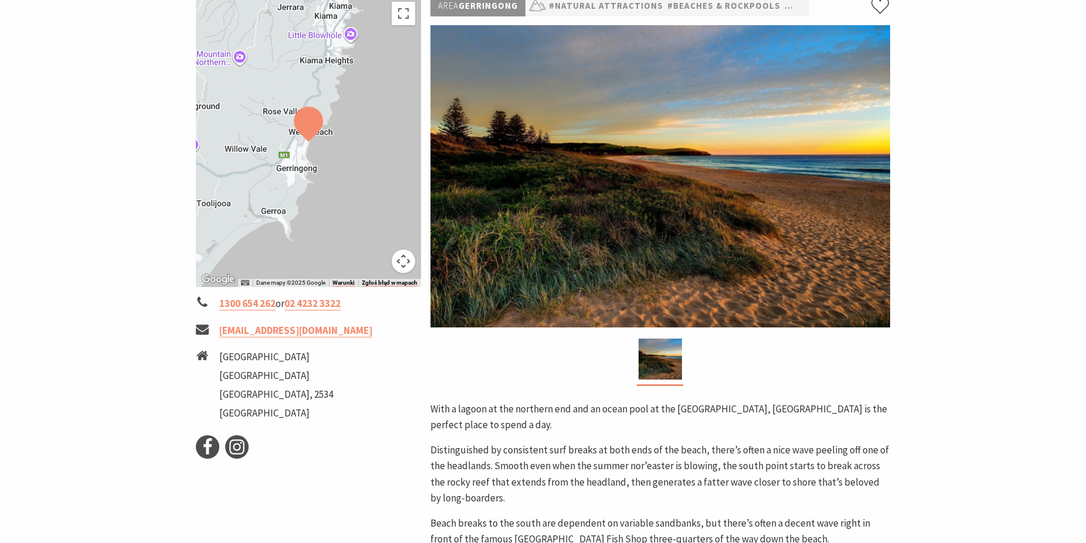
scroll to position [299, 0]
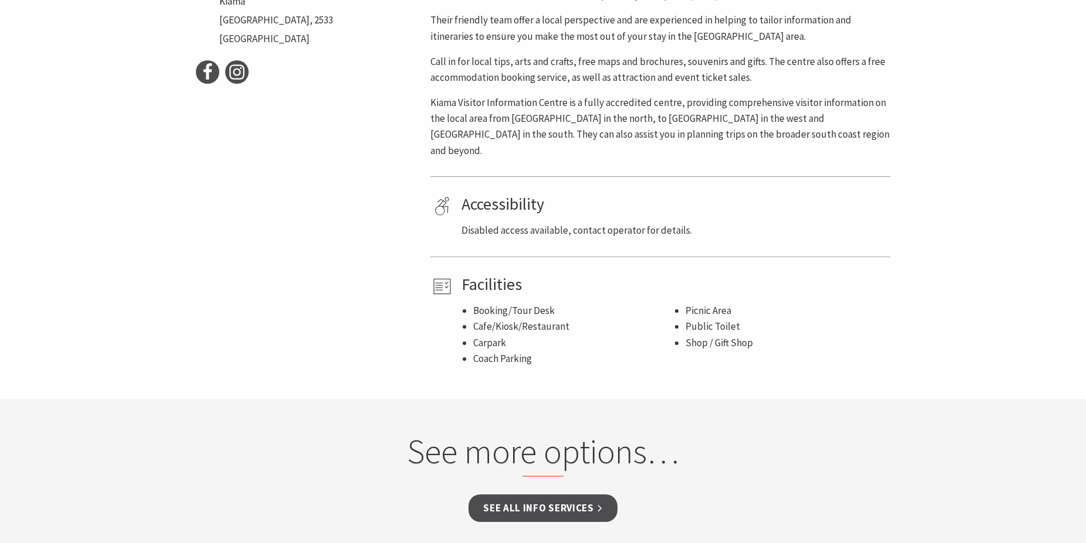
scroll to position [658, 0]
